Goal: Task Accomplishment & Management: Manage account settings

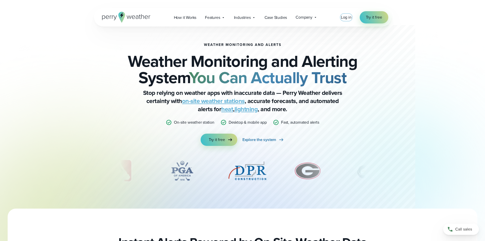
click at [233, 16] on span "Log in" at bounding box center [346, 17] width 11 height 6
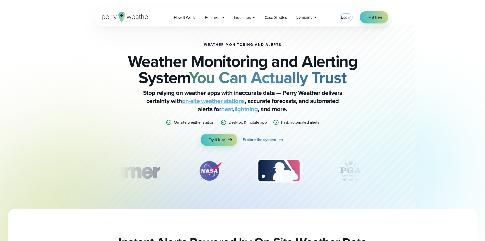
click at [348, 18] on span "Log in" at bounding box center [346, 17] width 11 height 6
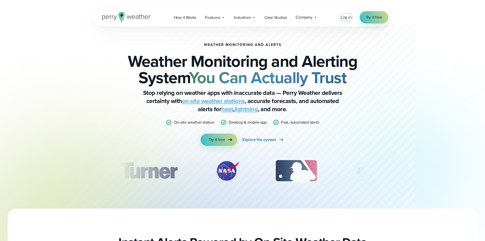
click at [348, 18] on span "Log in" at bounding box center [346, 17] width 11 height 6
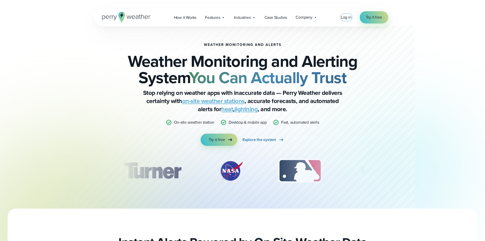
click at [347, 18] on span "Log in" at bounding box center [346, 17] width 11 height 6
